Goal: Task Accomplishment & Management: Use online tool/utility

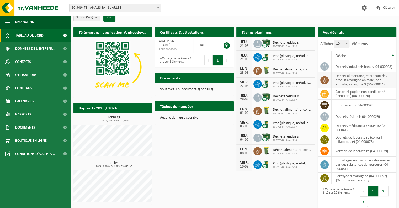
scroll to position [8, 0]
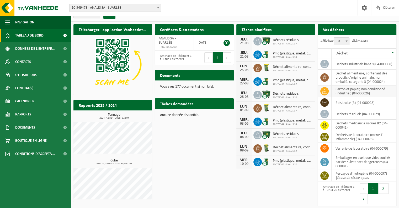
click at [329, 90] on td at bounding box center [325, 91] width 14 height 12
click at [339, 92] on td "carton et papier, non-conditionné (industriel) (04-000026)" at bounding box center [364, 91] width 65 height 12
click at [323, 91] on icon at bounding box center [324, 90] width 5 height 5
click at [264, 28] on h2 "Tâches planifiées" at bounding box center [257, 29] width 40 height 10
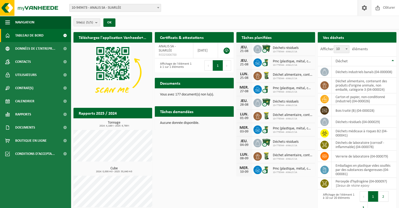
click at [368, 8] on span at bounding box center [365, 7] width 8 height 15
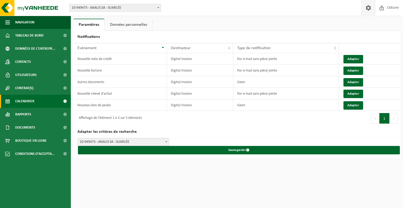
click at [24, 102] on span "Calendrier" at bounding box center [24, 100] width 19 height 13
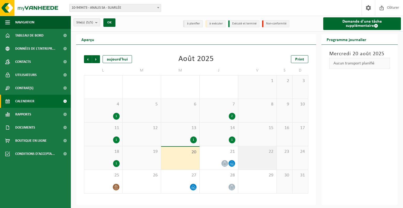
click at [259, 151] on span "22" at bounding box center [257, 152] width 33 height 6
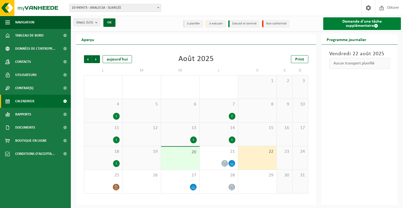
click at [359, 28] on link "Demande d'une tâche supplémentaire" at bounding box center [362, 23] width 78 height 13
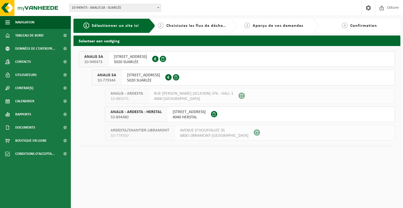
click at [134, 57] on span "RUE DE NEVERLEE 11" at bounding box center [130, 56] width 33 height 5
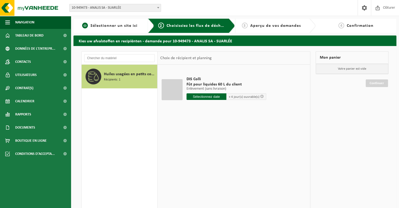
click at [129, 25] on span "Sélectionner un site ici" at bounding box center [114, 26] width 47 height 4
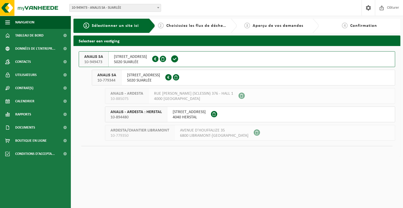
click at [130, 77] on span "RUE DE NÉVERLÉE 11" at bounding box center [143, 74] width 33 height 5
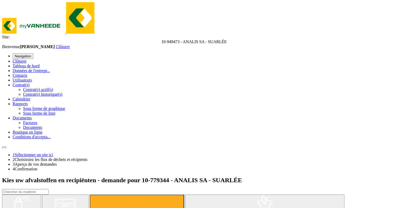
scroll to position [48, 0]
type input "à partir de 2025-08-22"
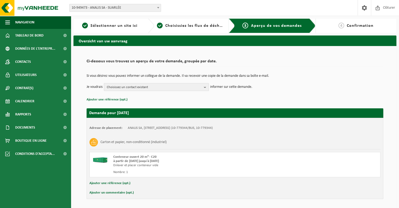
click at [124, 87] on span "Choisissez un contact existant" at bounding box center [154, 87] width 95 height 8
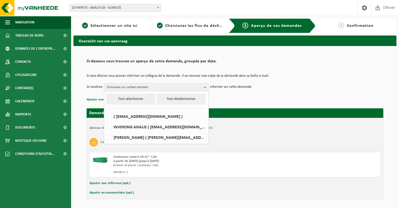
click at [256, 81] on td "Si vous désirez vous pouvez informer un collègue de la demande. Il va recevoir …" at bounding box center [235, 78] width 297 height 9
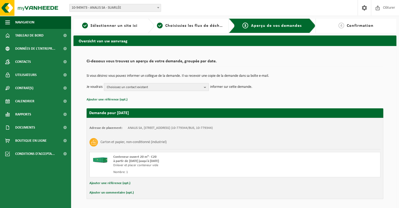
click at [154, 83] on span "Choisissez un contact existant" at bounding box center [154, 87] width 95 height 8
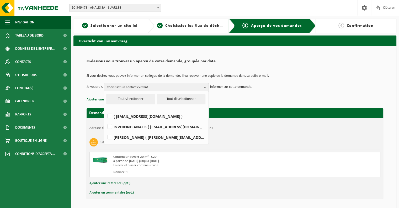
click at [267, 88] on td "Je voudrais Choisissez un contact existant Tout sélectionner Tout désélectionne…" at bounding box center [235, 87] width 297 height 8
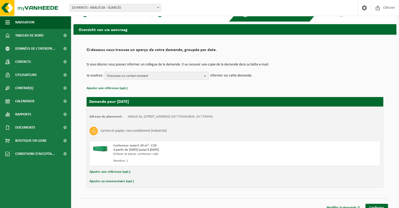
scroll to position [17, 0]
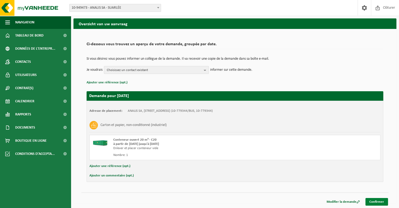
click at [374, 199] on link "Confirmer" at bounding box center [377, 202] width 23 height 8
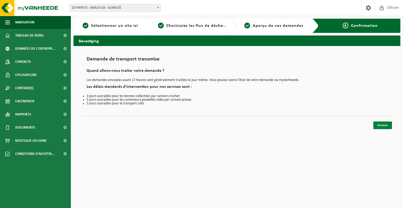
click at [387, 125] on link "Fermer" at bounding box center [383, 125] width 19 height 8
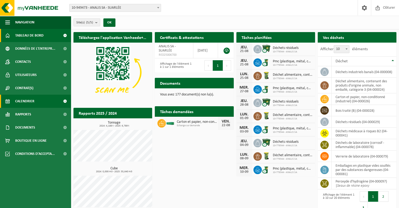
click at [18, 105] on span "Calendrier" at bounding box center [24, 100] width 19 height 13
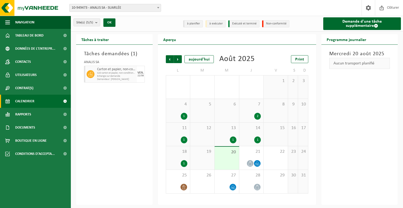
click at [140, 77] on div "VEN. 22/08" at bounding box center [141, 74] width 8 height 17
drag, startPoint x: 100, startPoint y: 76, endPoint x: 130, endPoint y: 78, distance: 30.5
click at [130, 78] on div "Carton et papier, non-conditionné (industriel) C20 carton et papier, non-condit…" at bounding box center [116, 74] width 41 height 17
click at [130, 78] on span "Demandeur: JOACHIM CAMPOS" at bounding box center [116, 79] width 39 height 3
drag, startPoint x: 133, startPoint y: 81, endPoint x: 97, endPoint y: 66, distance: 38.7
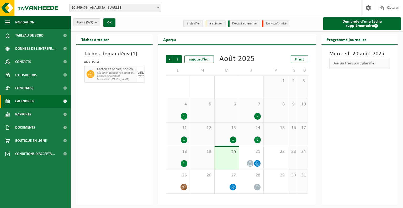
click at [97, 66] on div "Carton et papier, non-conditionné (industriel) C20 carton et papier, non-condit…" at bounding box center [116, 74] width 41 height 17
click at [107, 87] on div "Tâches demandées ( 1 ) ANALIS SA Carton et papier, non-conditionné (industriel)…" at bounding box center [114, 125] width 77 height 160
click at [107, 75] on span "Echange sur demande" at bounding box center [116, 76] width 39 height 3
click at [89, 107] on div "Tâches demandées ( 1 ) ANALIS SA Carton et papier, non-conditionné (industriel)…" at bounding box center [114, 125] width 77 height 160
